Goal: Communication & Community: Share content

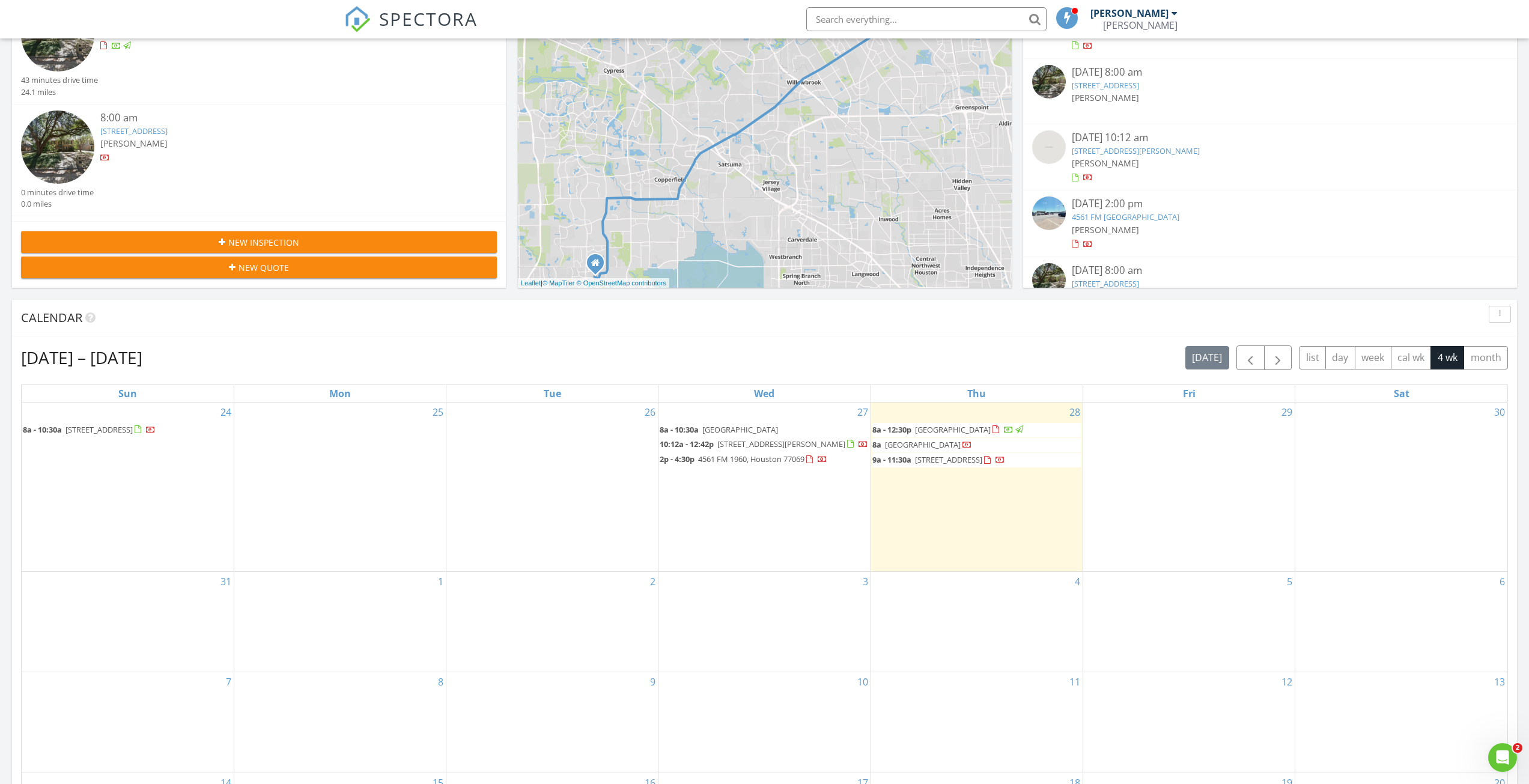
scroll to position [240, 0]
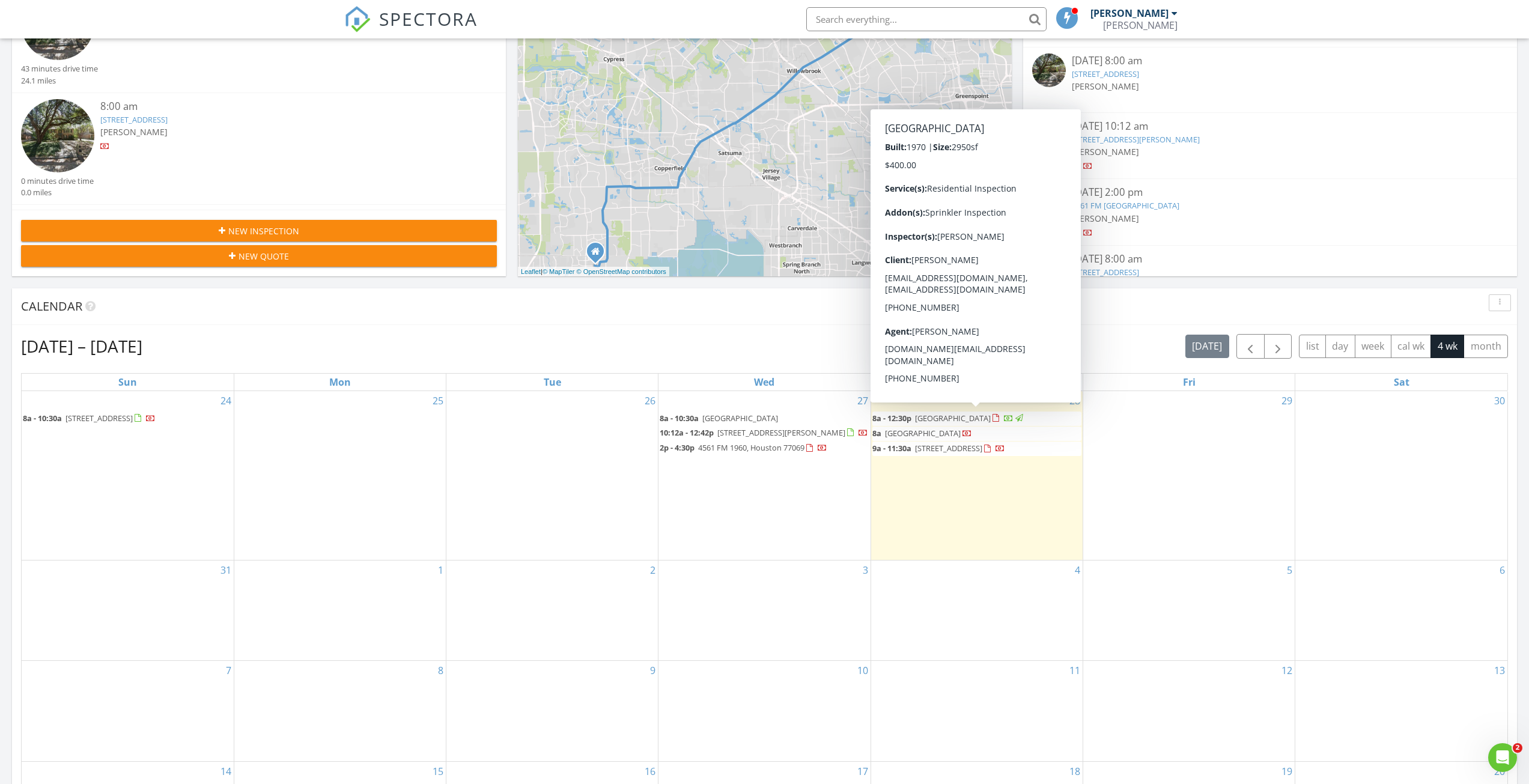
click at [988, 419] on span "1507 Big Horn Dr, Houston 77090" at bounding box center [952, 418] width 75 height 11
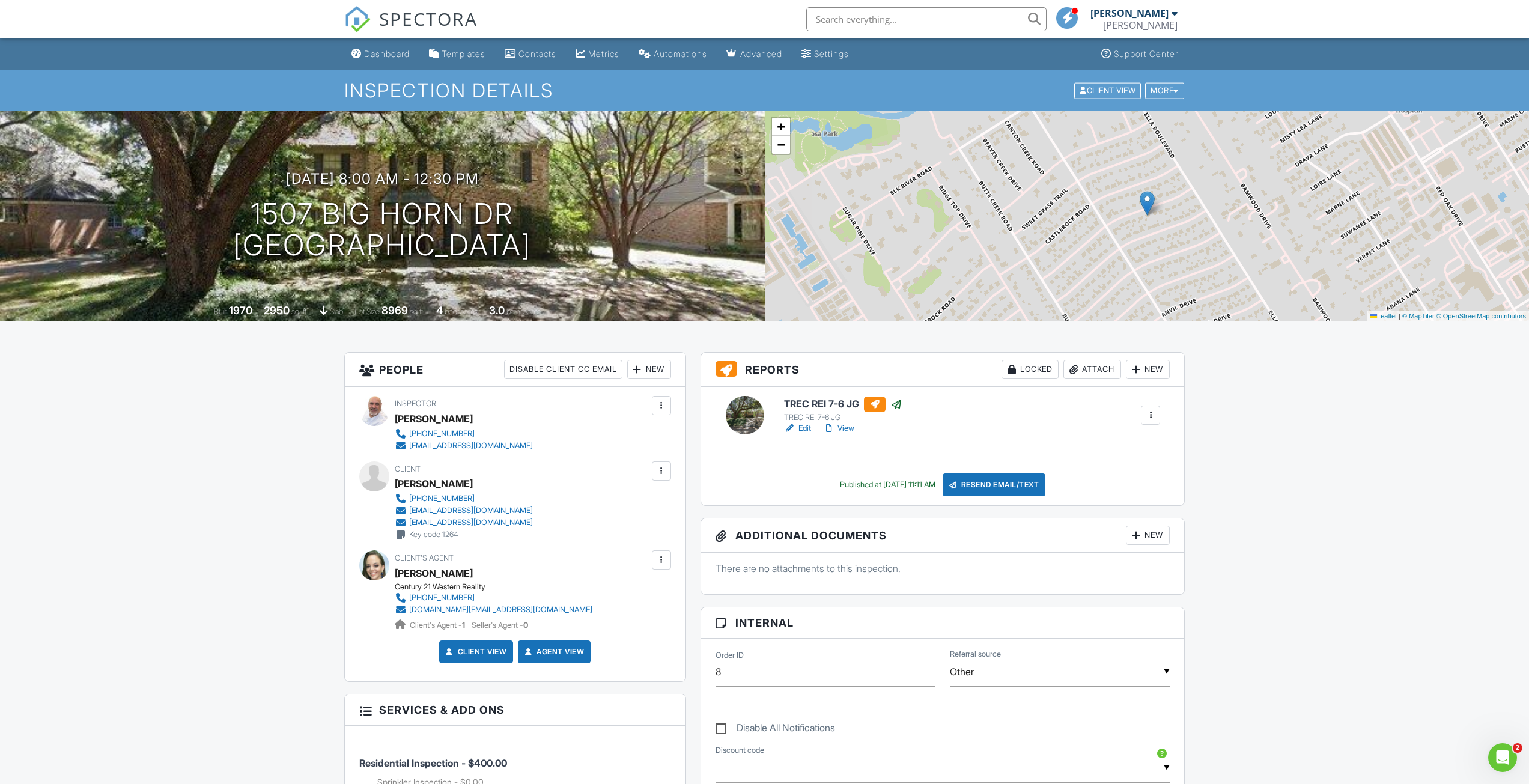
click at [993, 486] on div "Resend Email/Text" at bounding box center [994, 485] width 104 height 23
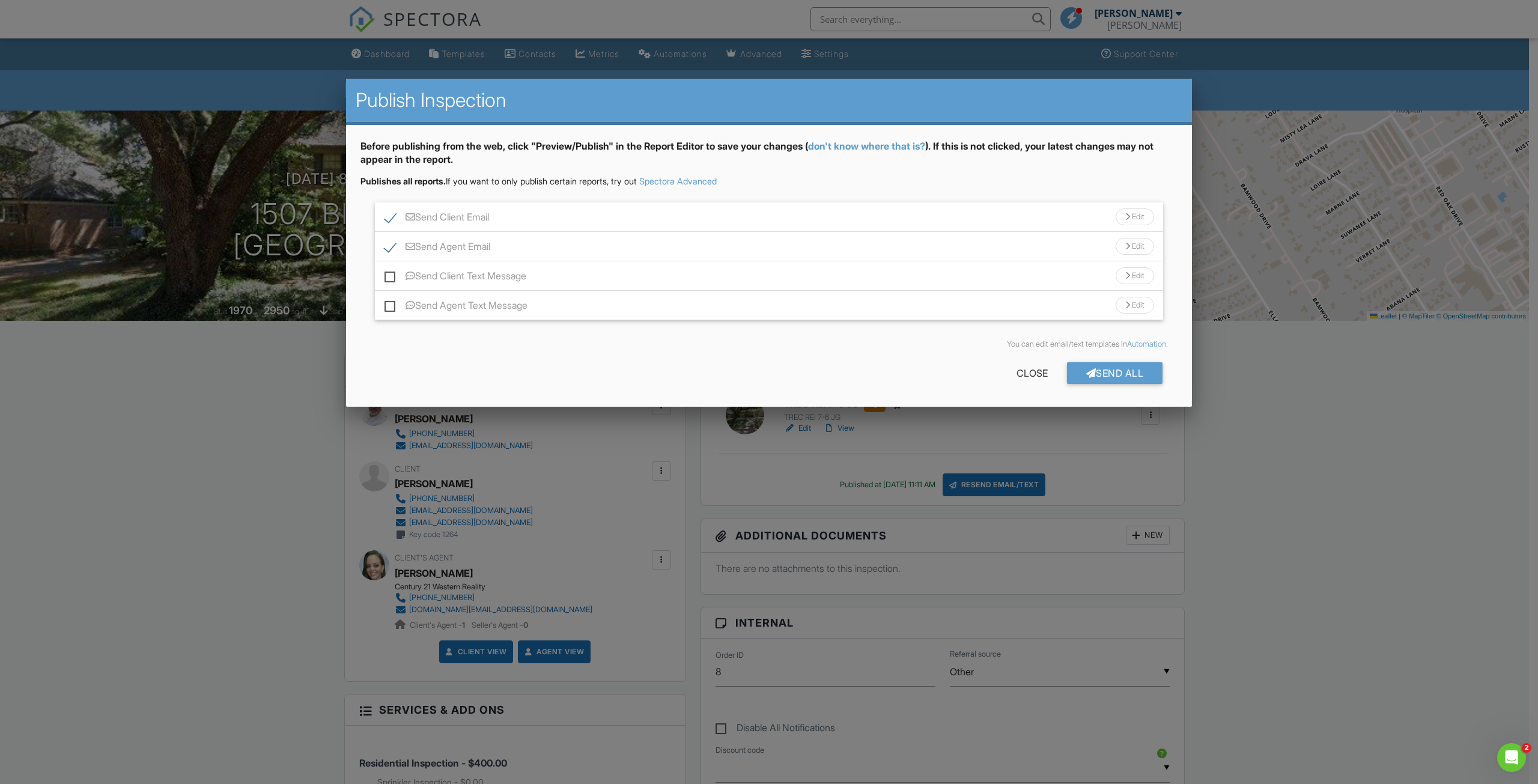
click at [391, 277] on label "Send Client Text Message" at bounding box center [455, 277] width 142 height 15
click at [391, 274] on input "Send Client Text Message" at bounding box center [388, 269] width 8 height 8
checkbox input "true"
click at [388, 307] on label "Send Agent Text Message" at bounding box center [455, 307] width 143 height 15
click at [388, 304] on input "Send Agent Text Message" at bounding box center [388, 299] width 8 height 8
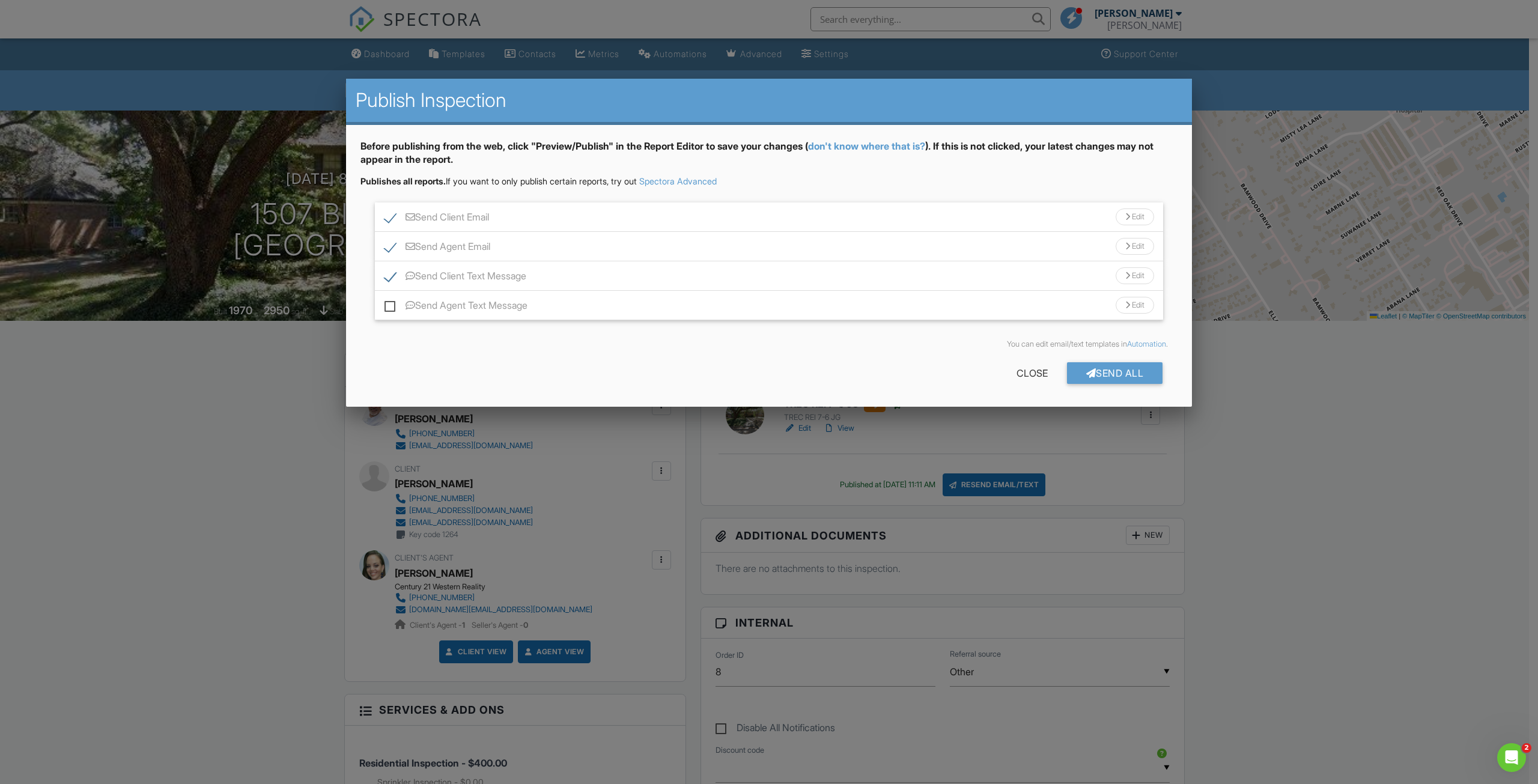
checkbox input "true"
click at [1099, 367] on div "Send All" at bounding box center [1115, 373] width 97 height 21
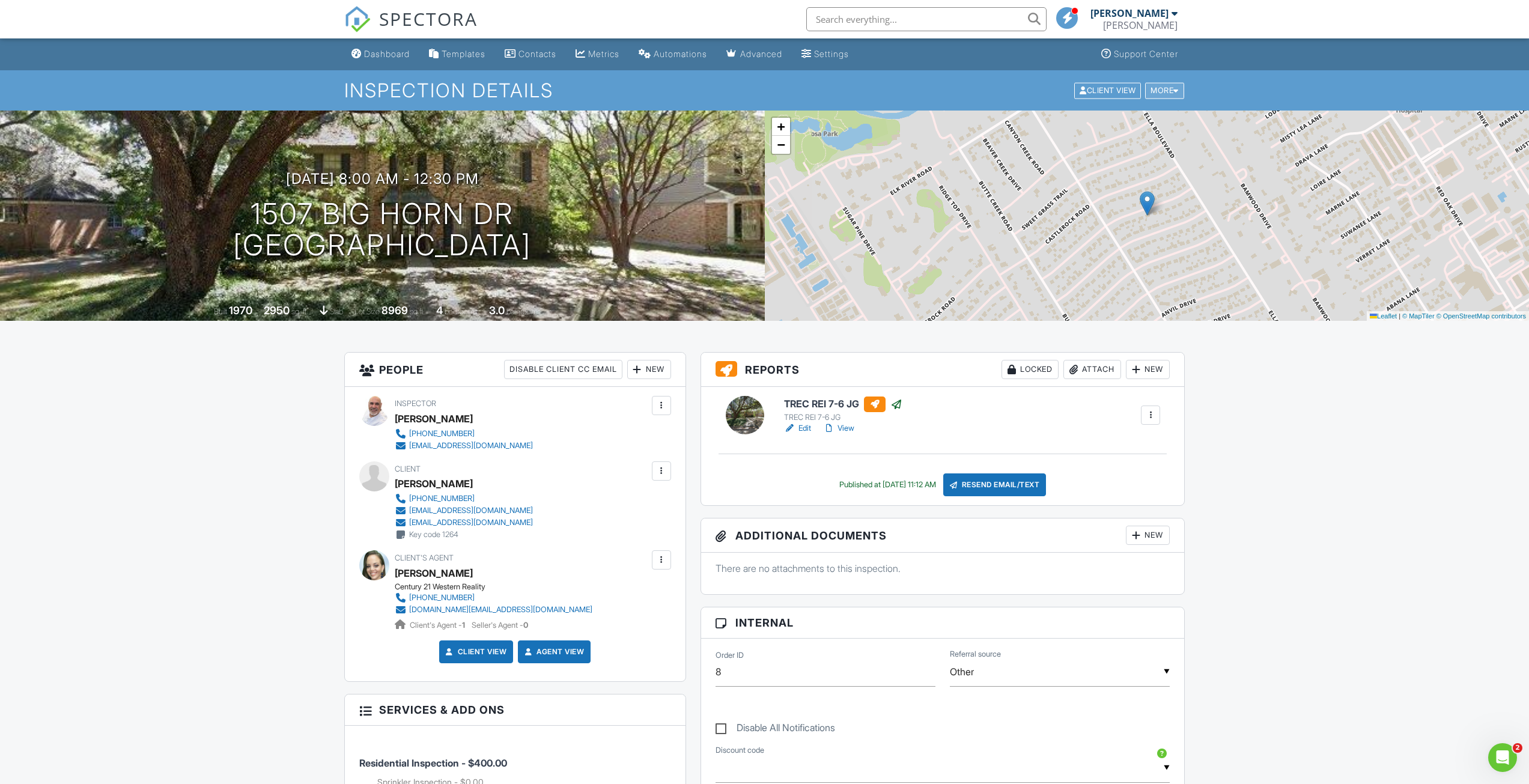
click at [1169, 92] on div "More" at bounding box center [1165, 90] width 39 height 16
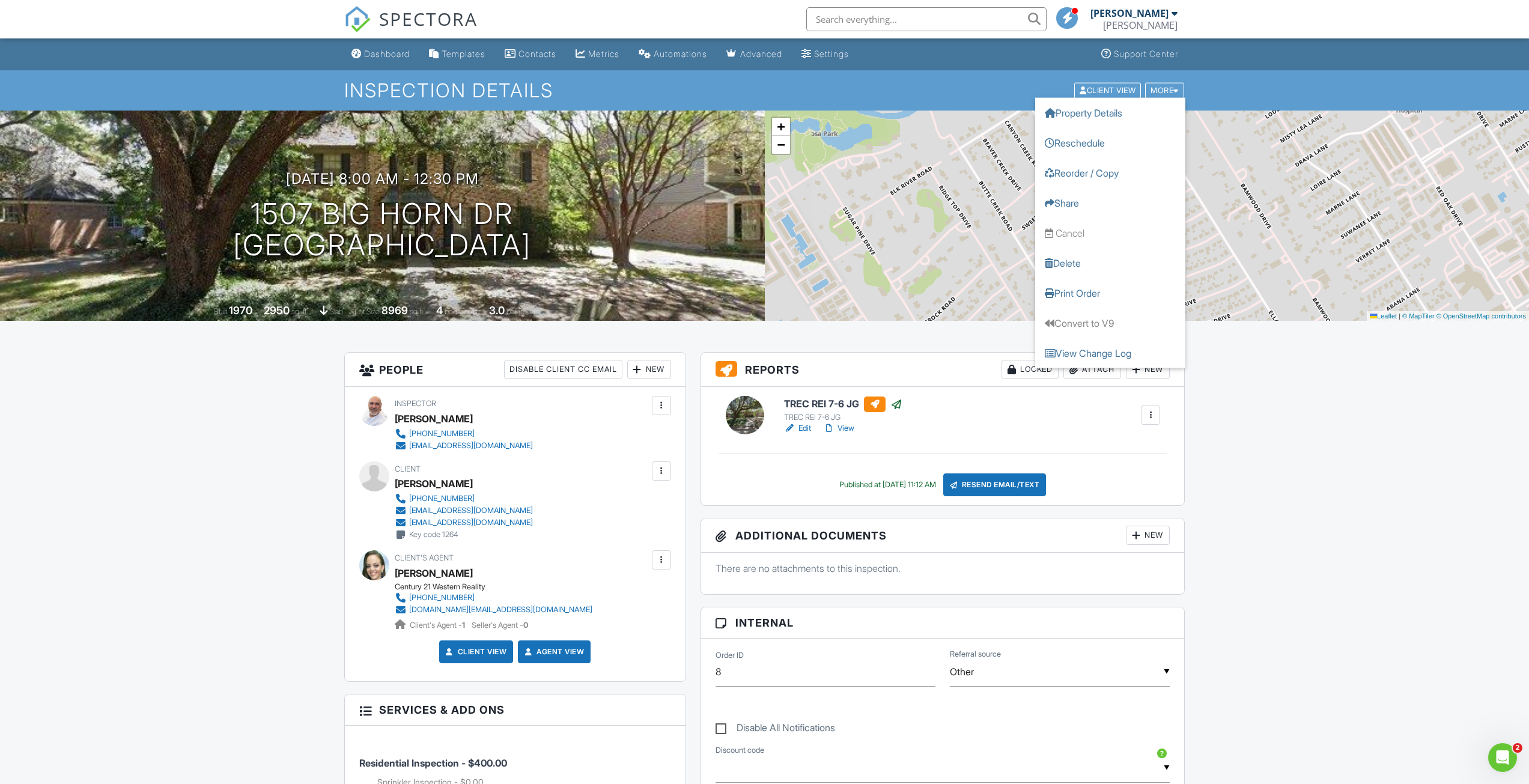
click at [1275, 52] on ul "Dashboard Templates Contacts Metrics Automations Advanced Settings Support Cent…" at bounding box center [764, 54] width 1529 height 32
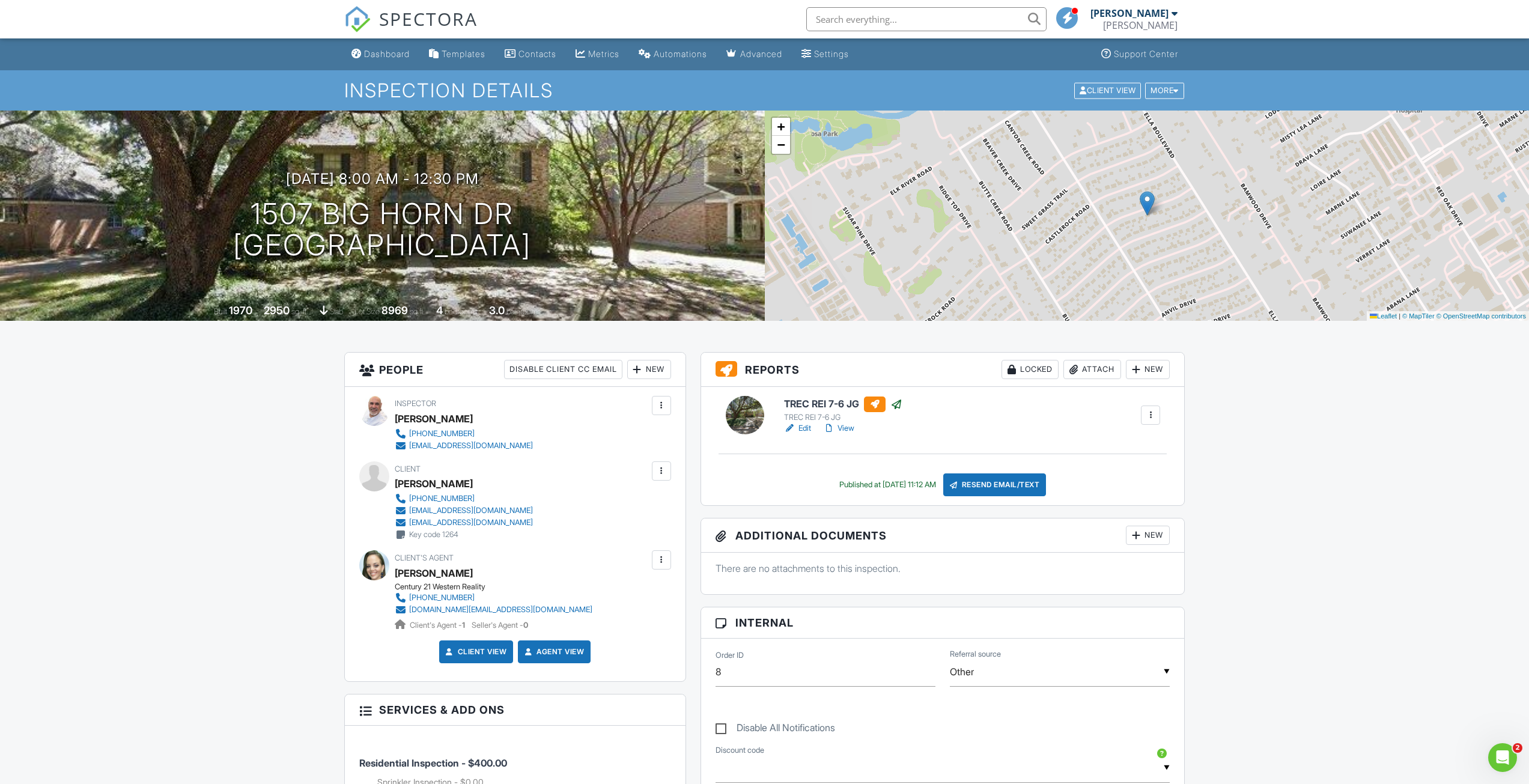
click at [848, 428] on link "View" at bounding box center [838, 429] width 31 height 12
